Goal: Task Accomplishment & Management: Use online tool/utility

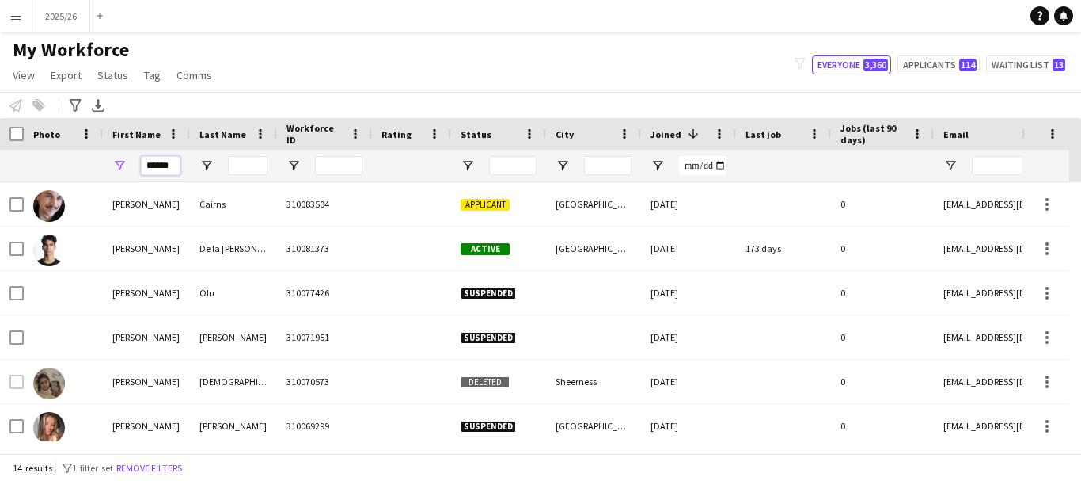
drag, startPoint x: 169, startPoint y: 169, endPoint x: 0, endPoint y: 151, distance: 170.4
click at [0, 150] on div "******" at bounding box center [858, 166] width 1716 height 32
type input "****"
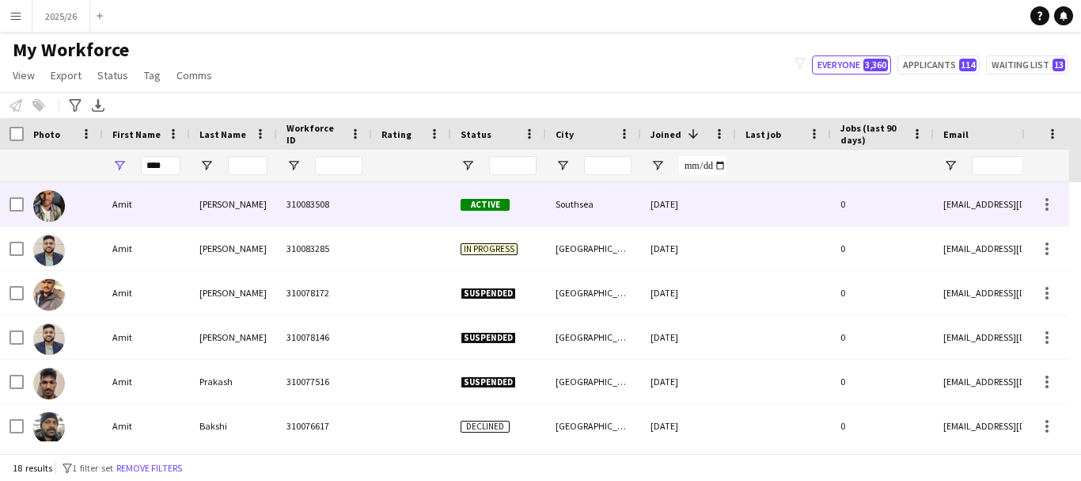
click at [154, 218] on div "Amit" at bounding box center [146, 204] width 87 height 44
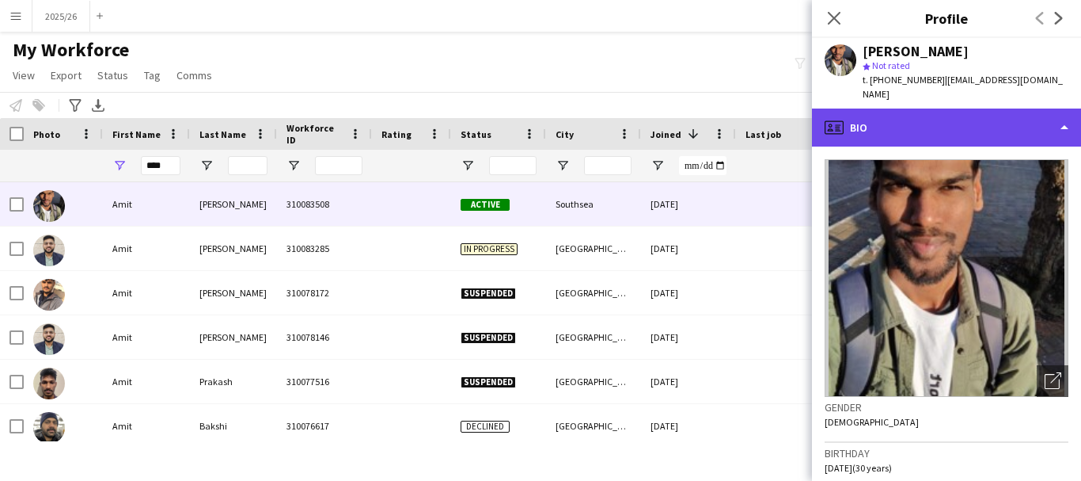
click at [857, 113] on div "profile Bio" at bounding box center [946, 127] width 269 height 38
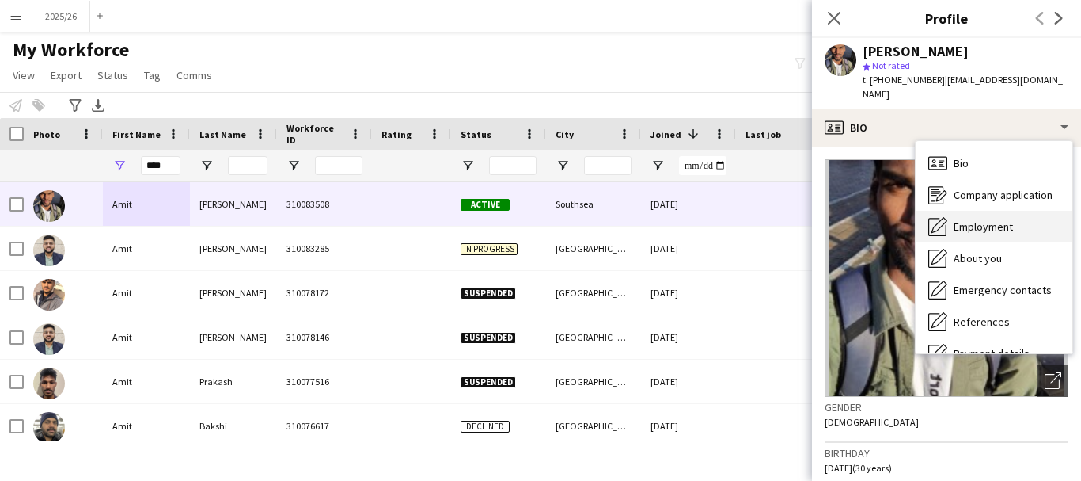
click at [990, 219] on span "Employment" at bounding box center [983, 226] width 59 height 14
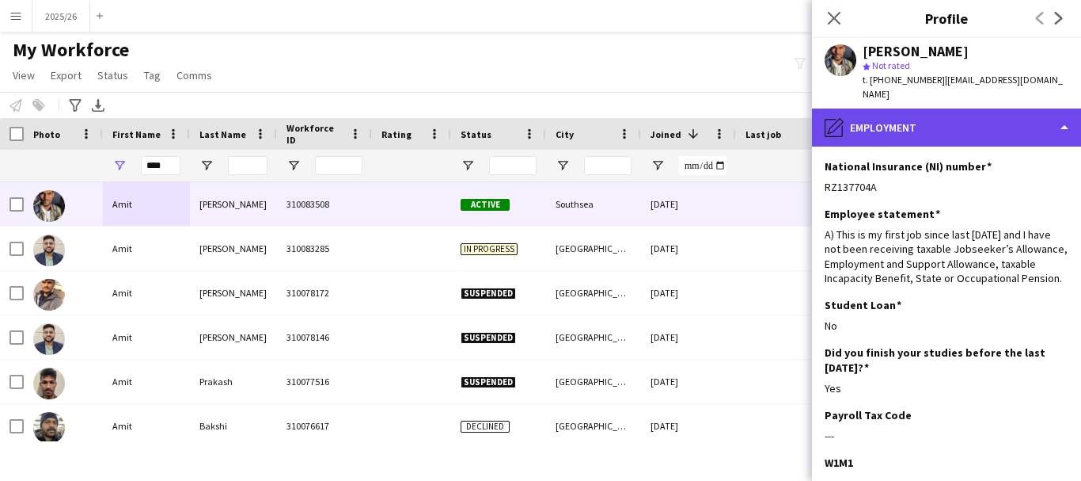
click at [980, 124] on div "pencil4 Employment" at bounding box center [946, 127] width 269 height 38
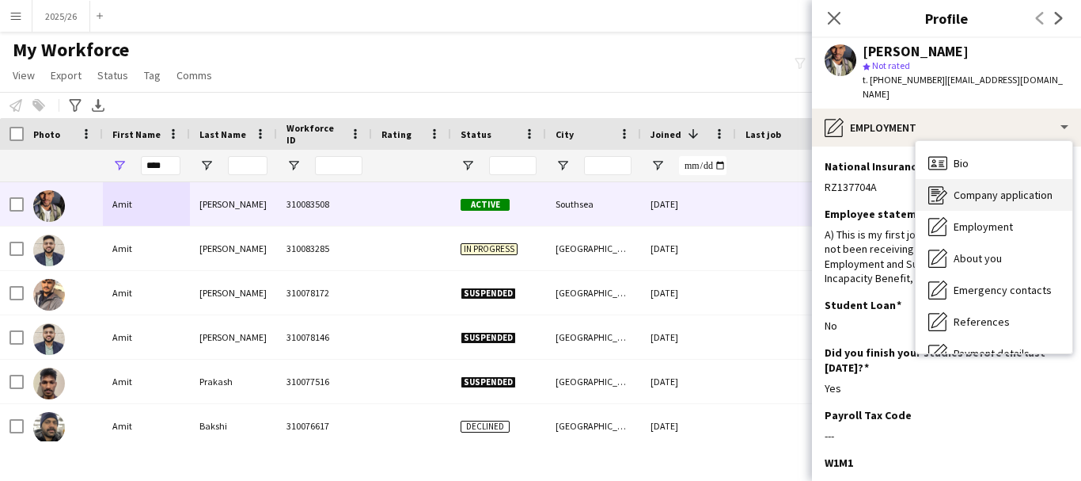
click at [1009, 188] on span "Company application" at bounding box center [1003, 195] width 99 height 14
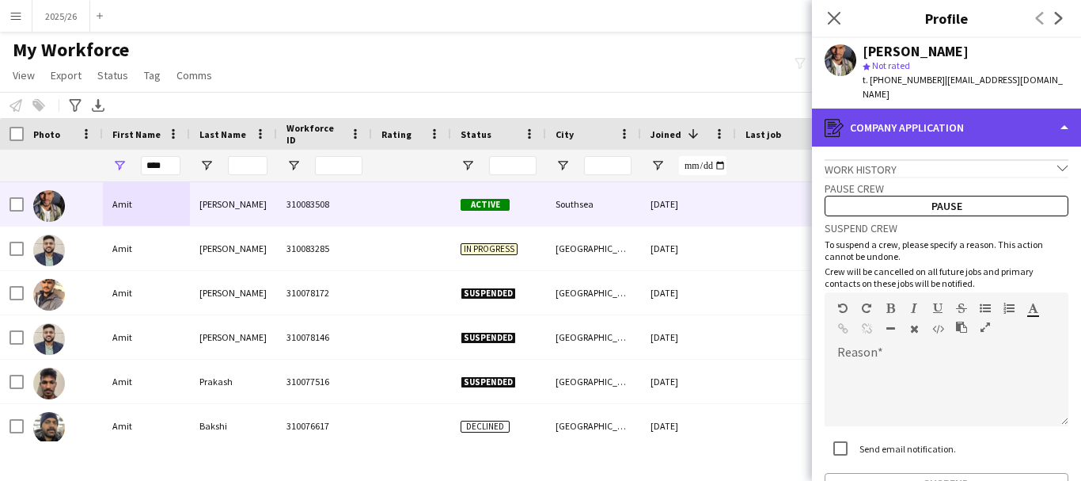
click at [1003, 121] on div "register Company application" at bounding box center [946, 127] width 269 height 38
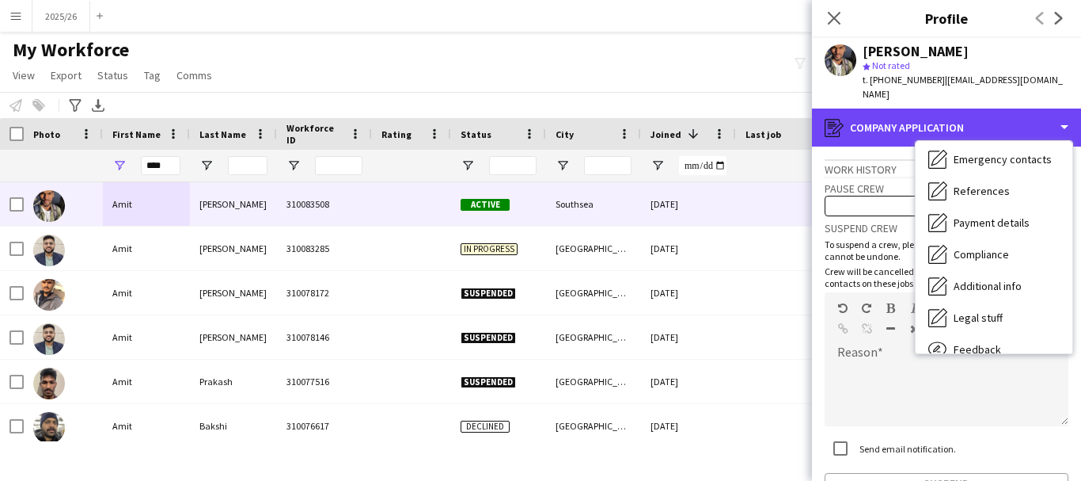
scroll to position [180, 0]
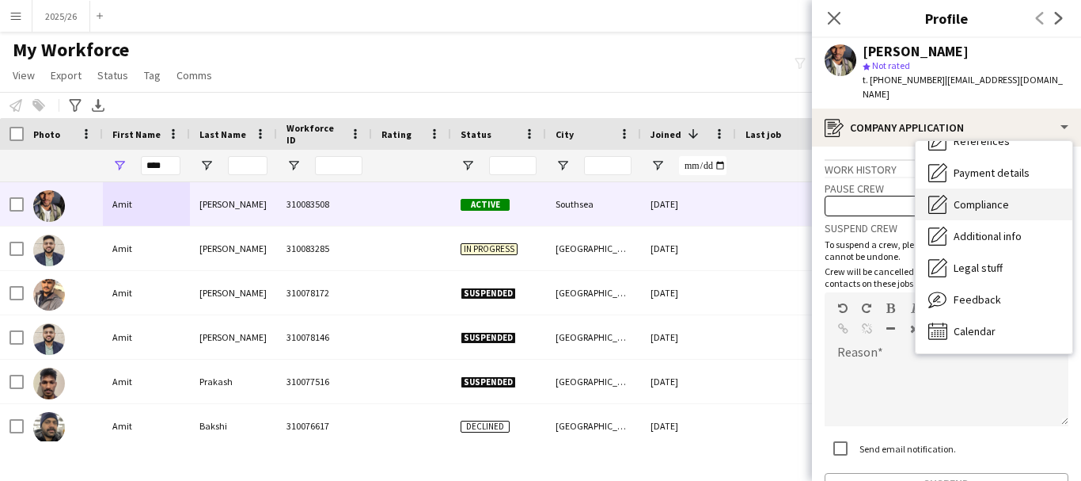
click at [993, 197] on span "Compliance" at bounding box center [981, 204] width 55 height 14
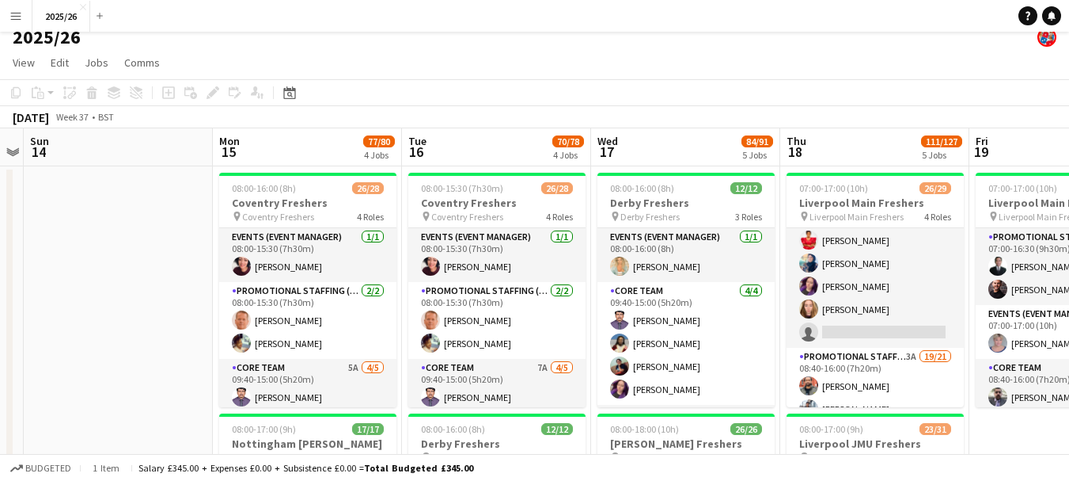
scroll to position [25, 0]
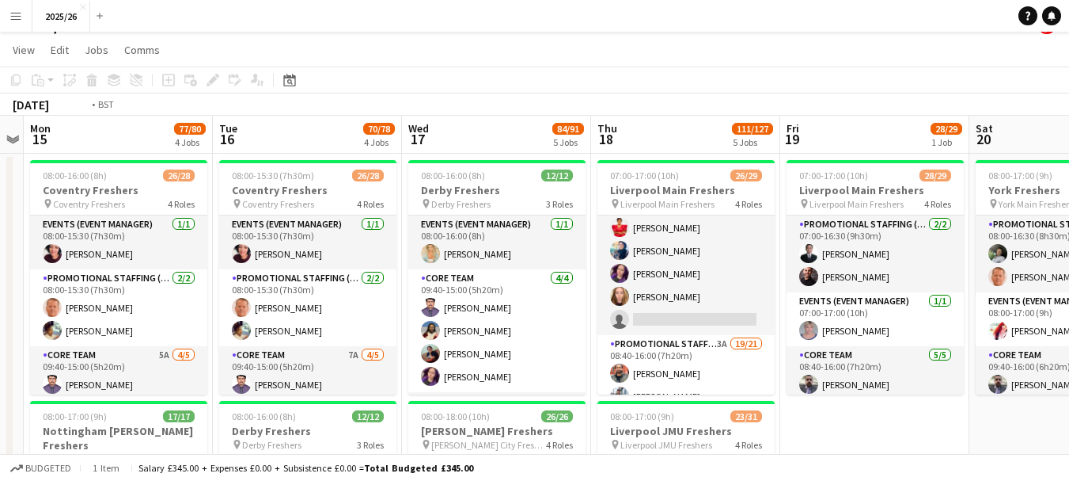
drag, startPoint x: 809, startPoint y: 341, endPoint x: 587, endPoint y: 288, distance: 227.9
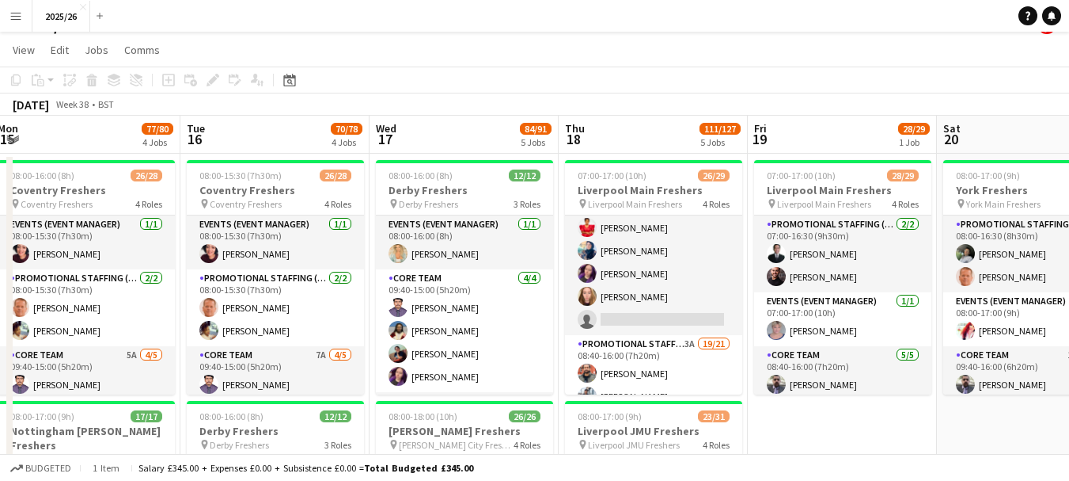
drag, startPoint x: 841, startPoint y: 277, endPoint x: 383, endPoint y: 308, distance: 459.4
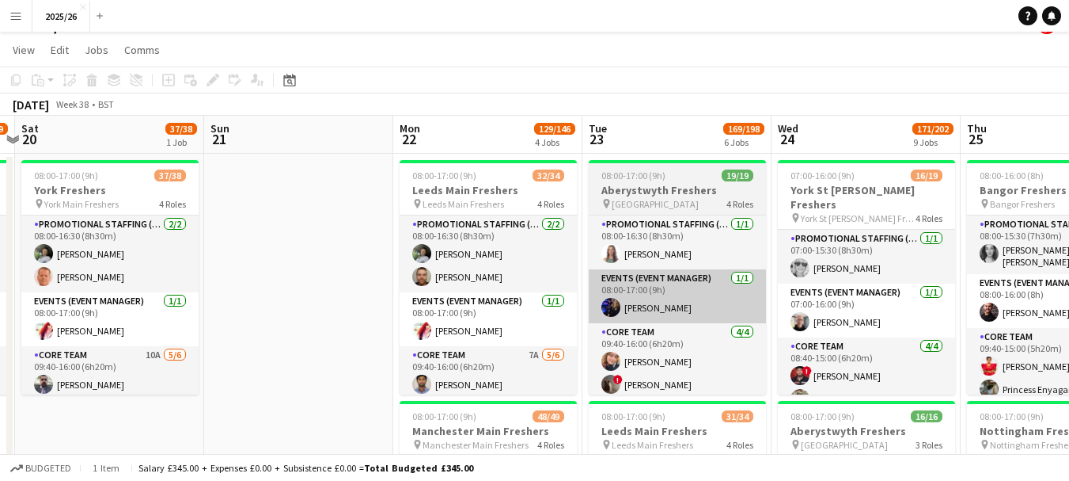
drag, startPoint x: 845, startPoint y: 308, endPoint x: 641, endPoint y: 310, distance: 204.2
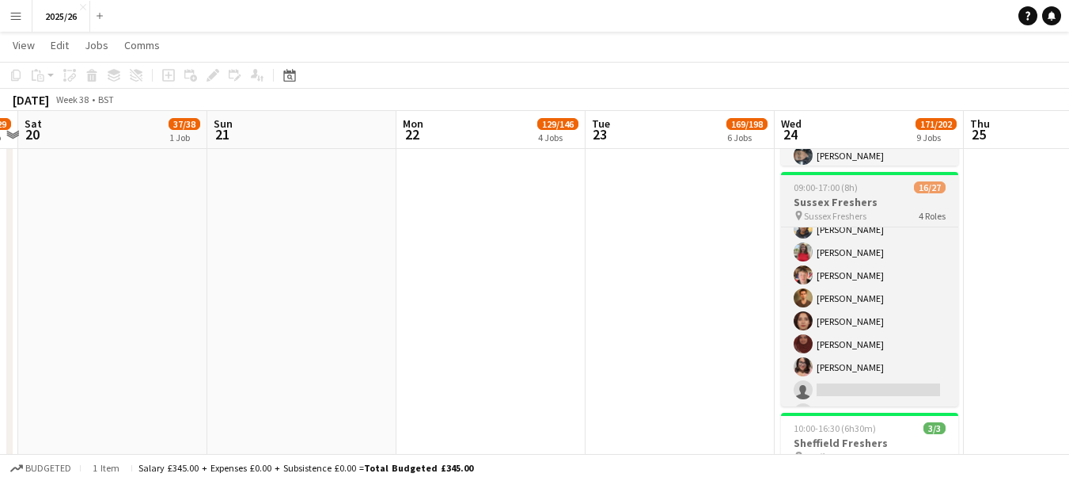
scroll to position [513, 0]
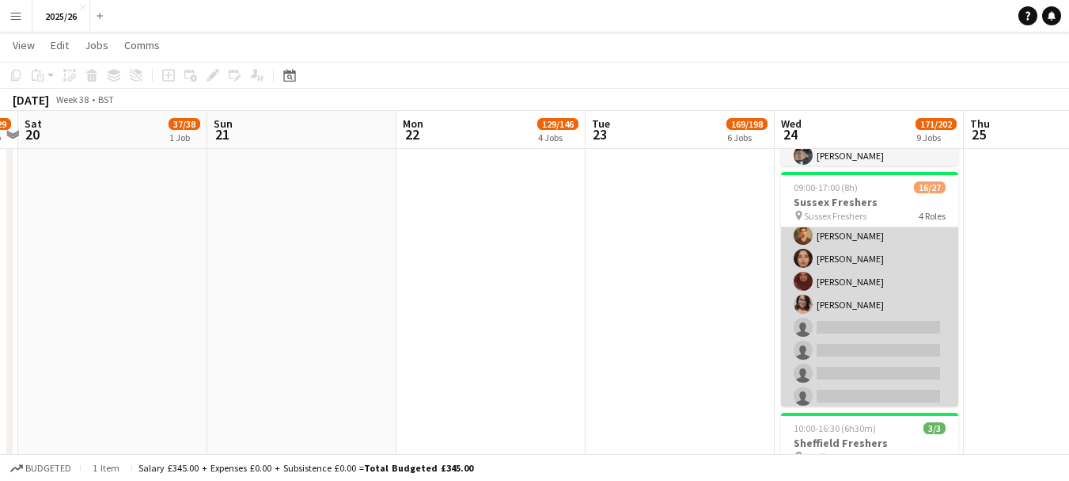
click at [907, 350] on app-card-role "Promotional Staffing (Brand Ambassadors) 1A [DATE] 10:40-16:00 (5h20m) [PERSON_…" at bounding box center [869, 235] width 177 height 444
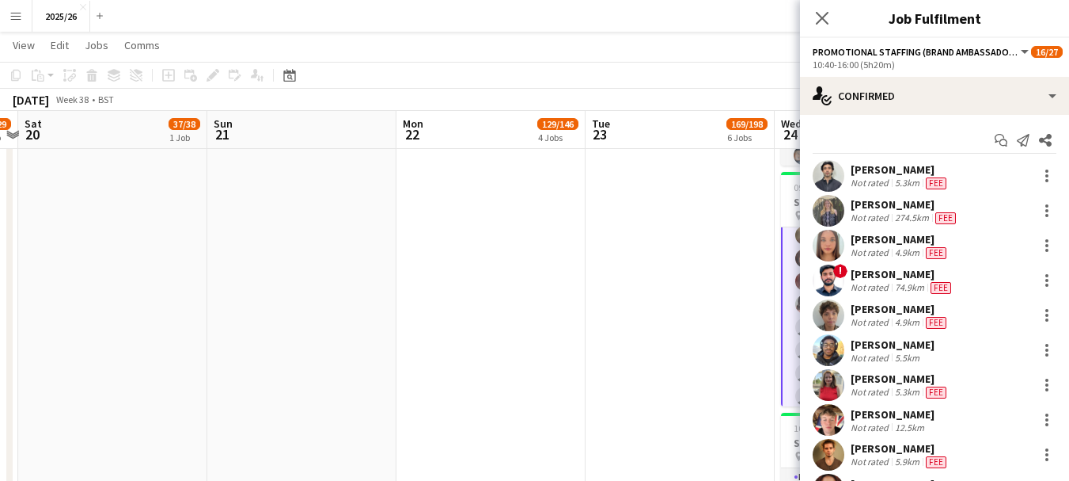
scroll to position [320, 0]
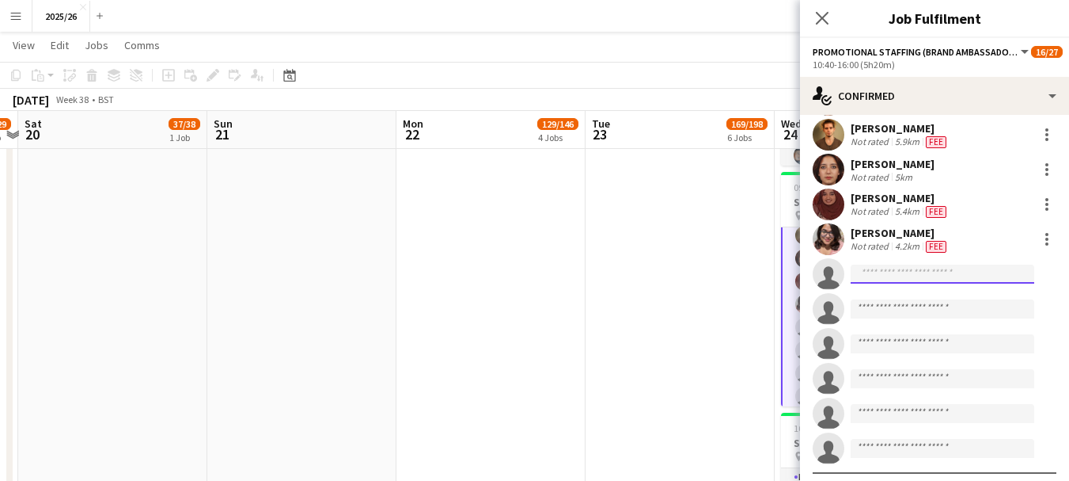
click at [908, 279] on input at bounding box center [943, 273] width 184 height 19
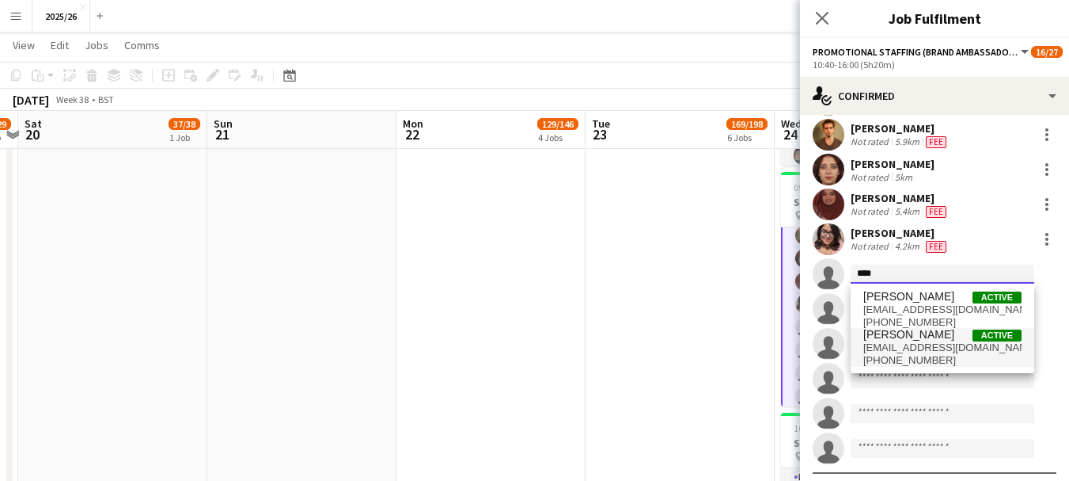
type input "****"
click at [919, 362] on span "[PHONE_NUMBER]" at bounding box center [943, 360] width 158 height 13
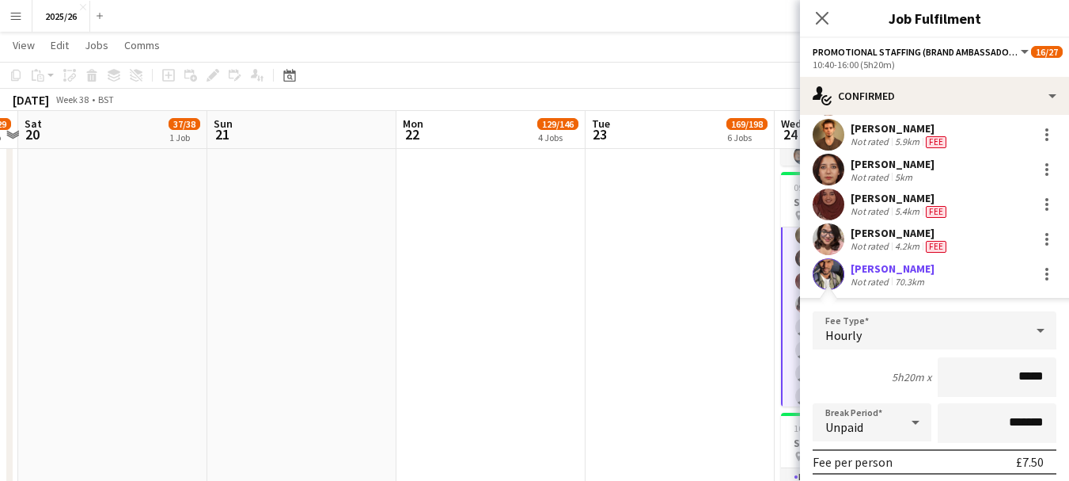
type input "******"
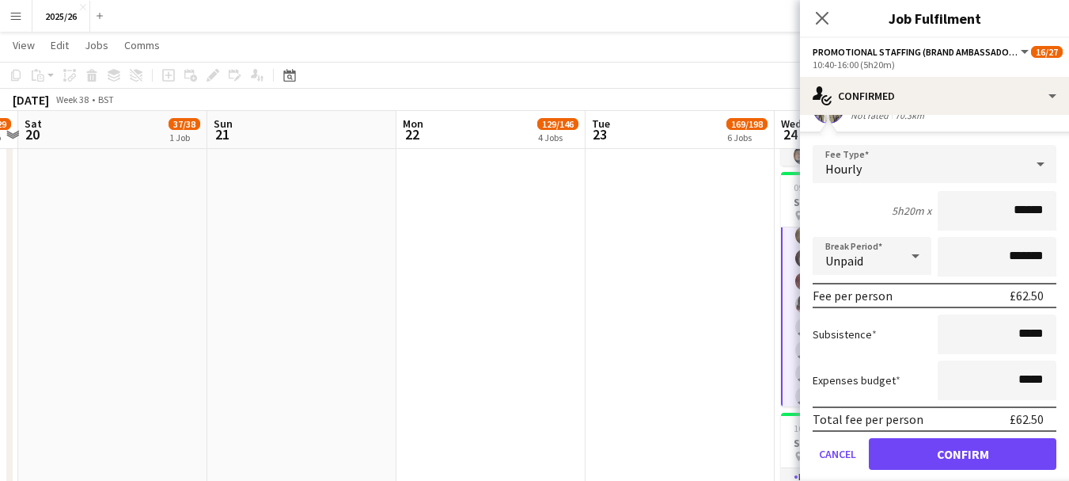
scroll to position [499, 0]
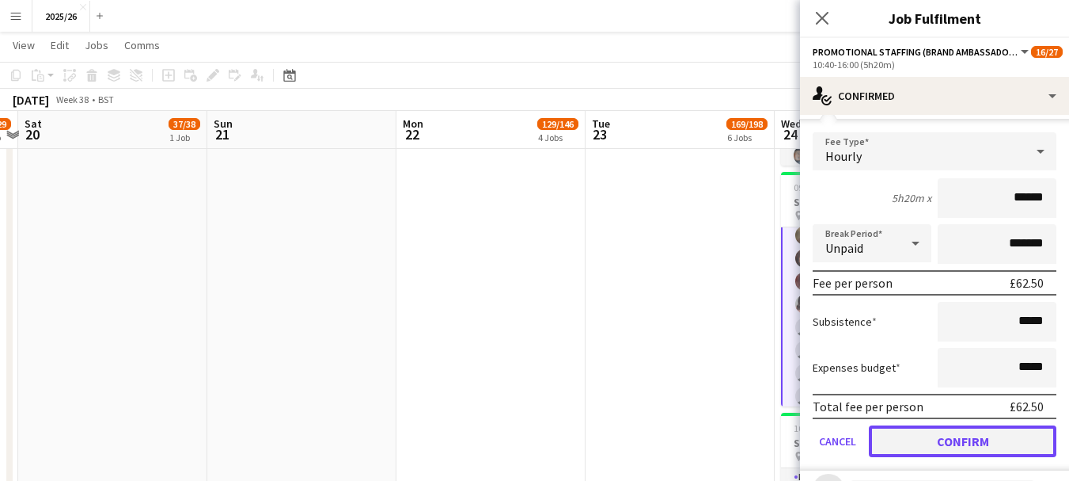
click at [1011, 431] on button "Confirm" at bounding box center [963, 441] width 188 height 32
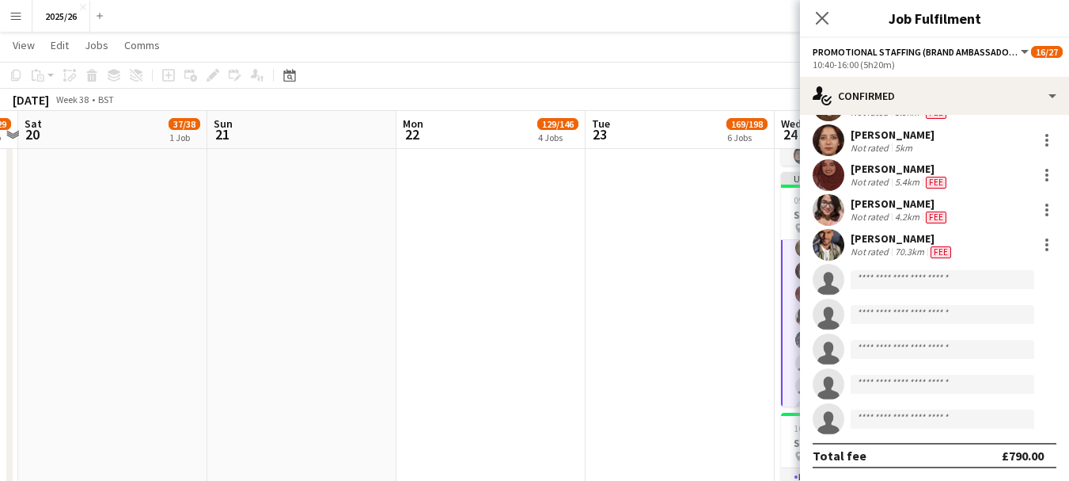
scroll to position [349, 0]
click at [822, 17] on icon at bounding box center [822, 17] width 15 height 15
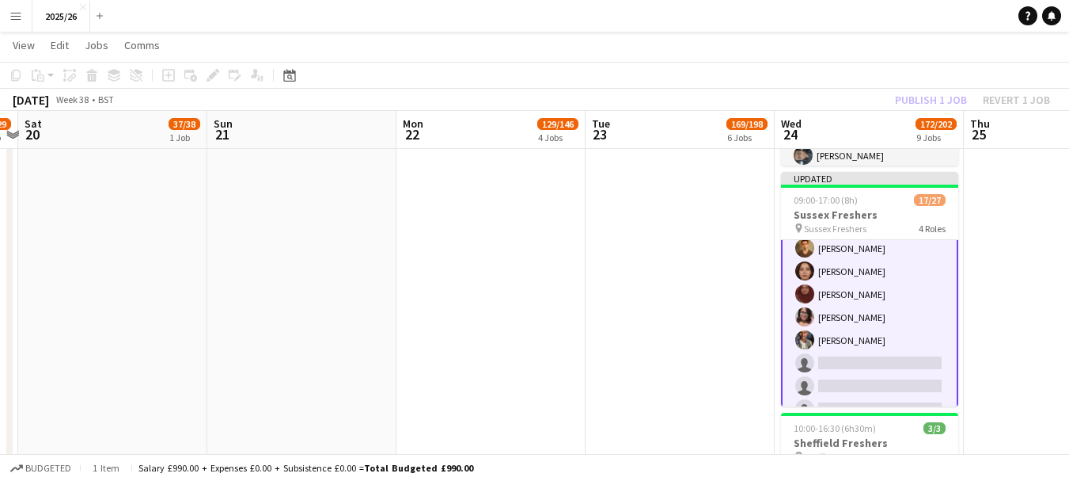
click at [952, 97] on div "Publish 1 job Revert 1 job" at bounding box center [972, 99] width 193 height 21
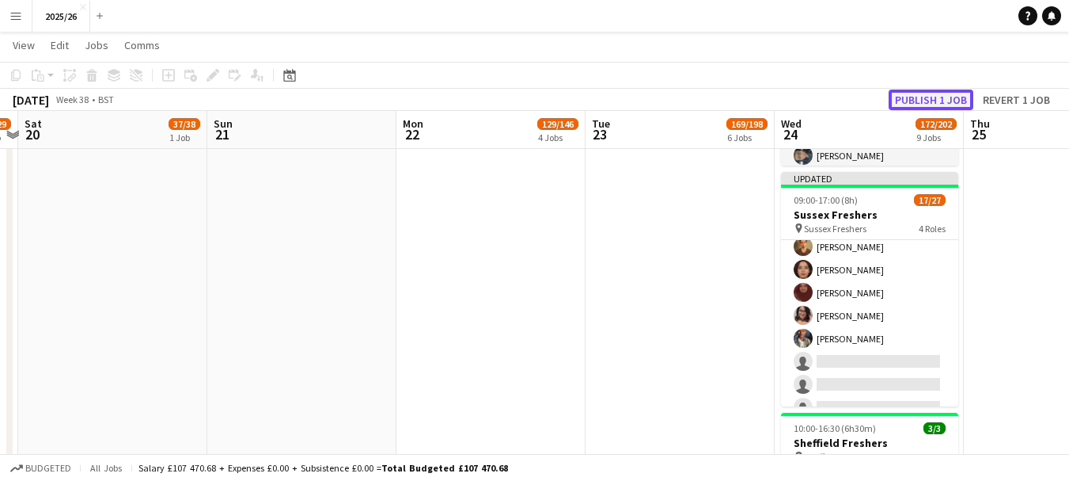
scroll to position [513, 0]
click at [952, 97] on button "Publish 1 job" at bounding box center [931, 99] width 85 height 21
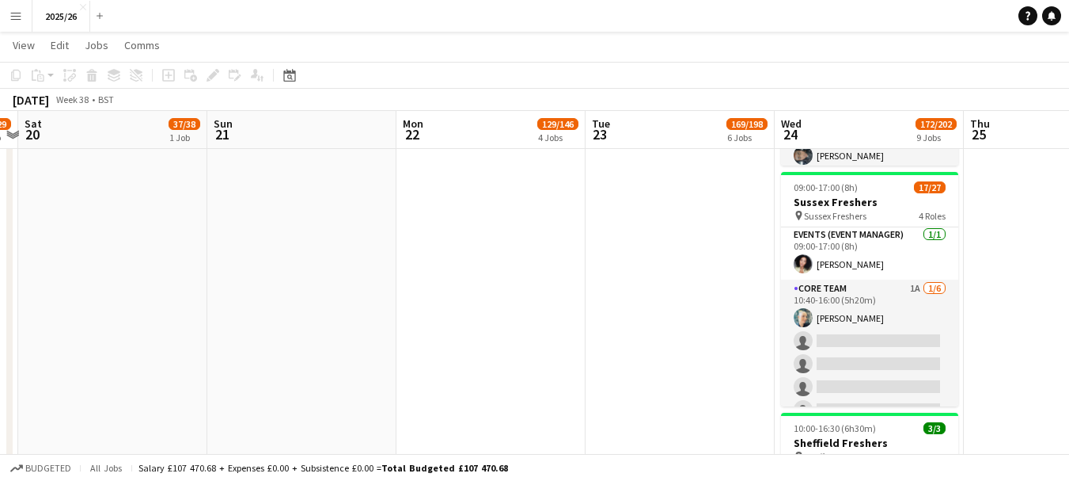
scroll to position [82, 0]
